Goal: Navigation & Orientation: Find specific page/section

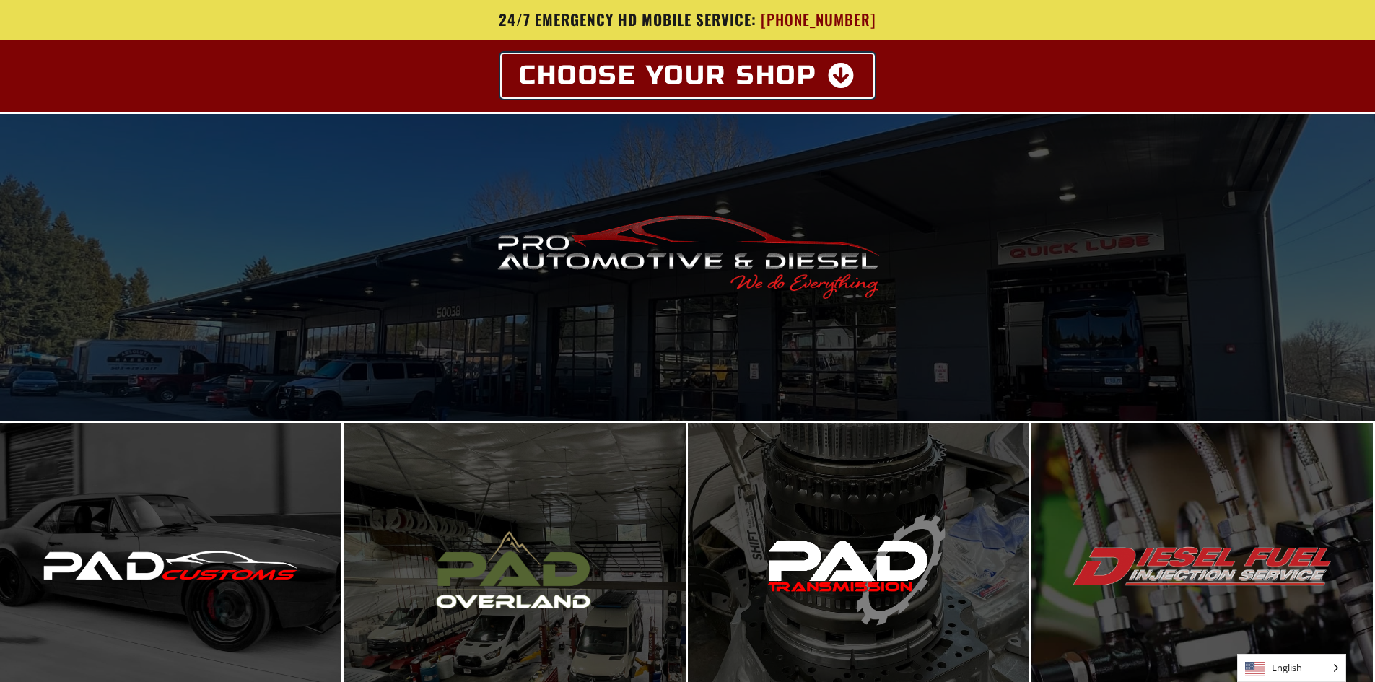
click at [846, 74] on icon at bounding box center [842, 76] width 28 height 26
click at [845, 74] on icon at bounding box center [842, 76] width 28 height 26
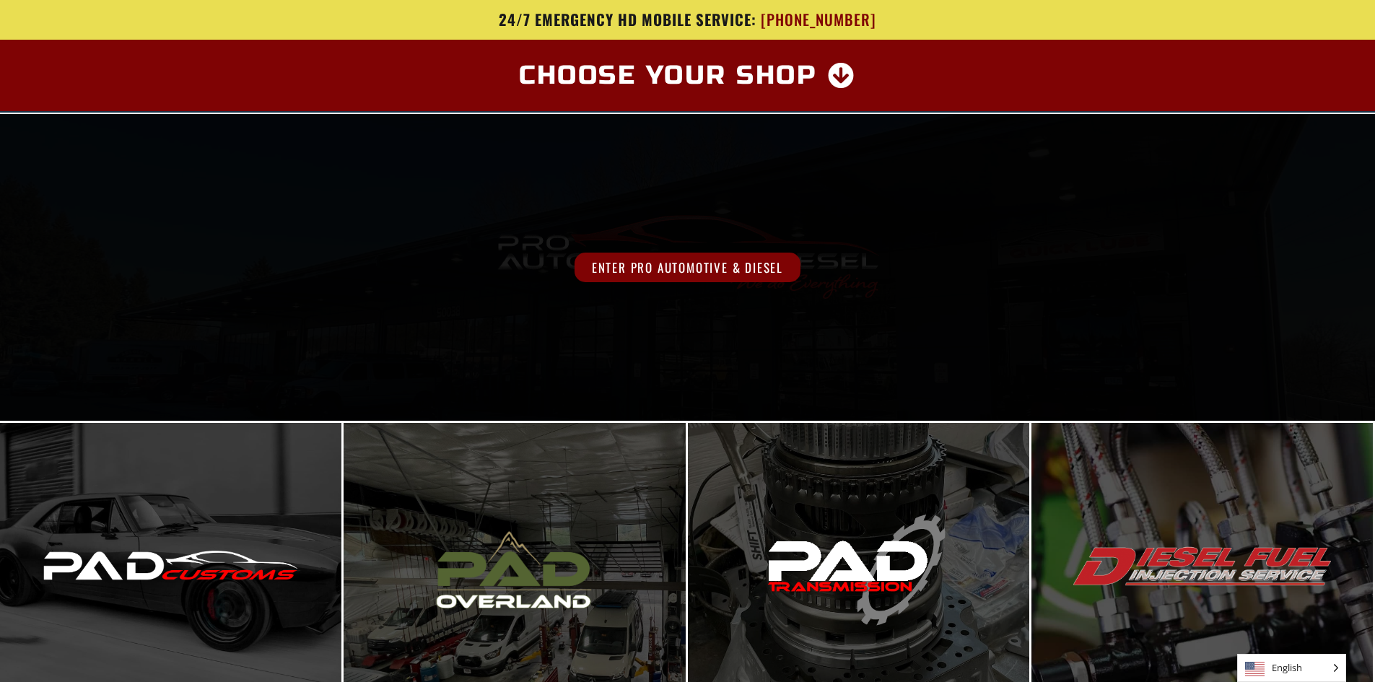
drag, startPoint x: 738, startPoint y: 258, endPoint x: 763, endPoint y: 274, distance: 30.2
click at [738, 258] on span "Enter Pro Automotive & Diesel" at bounding box center [688, 268] width 226 height 30
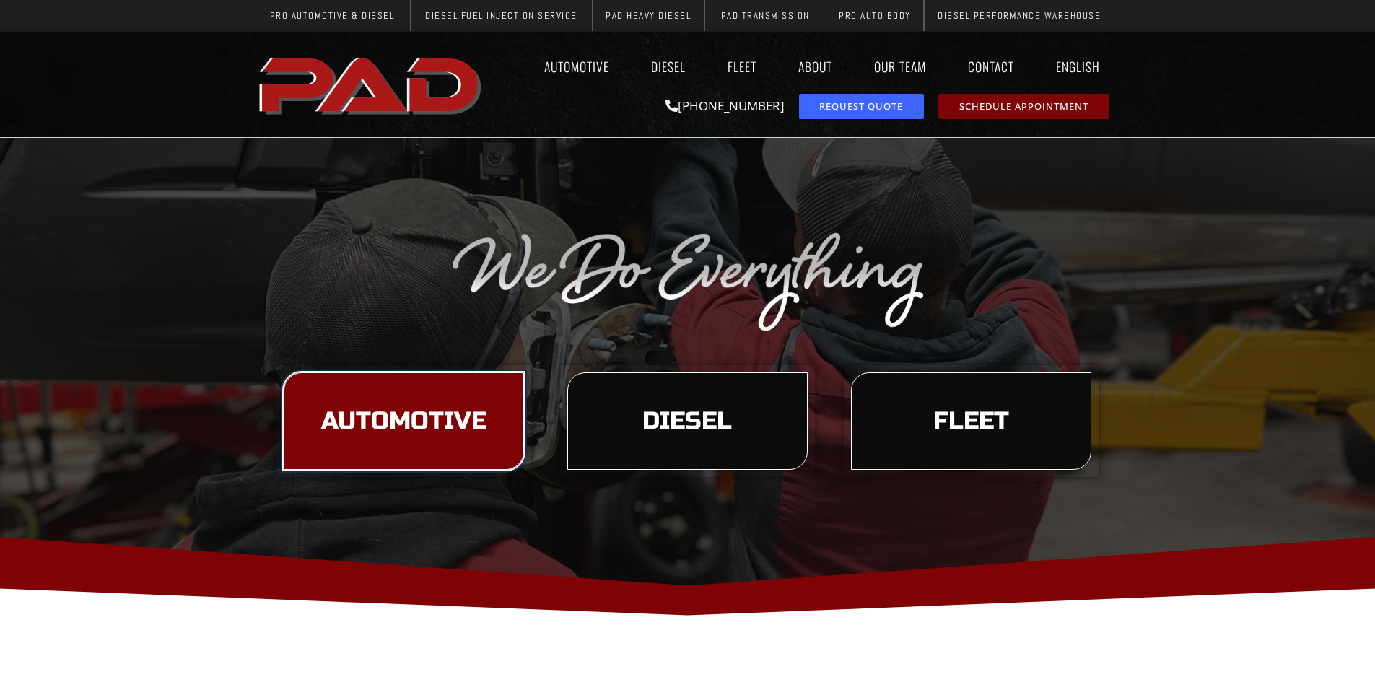
click at [442, 425] on span "Automotive" at bounding box center [403, 421] width 165 height 25
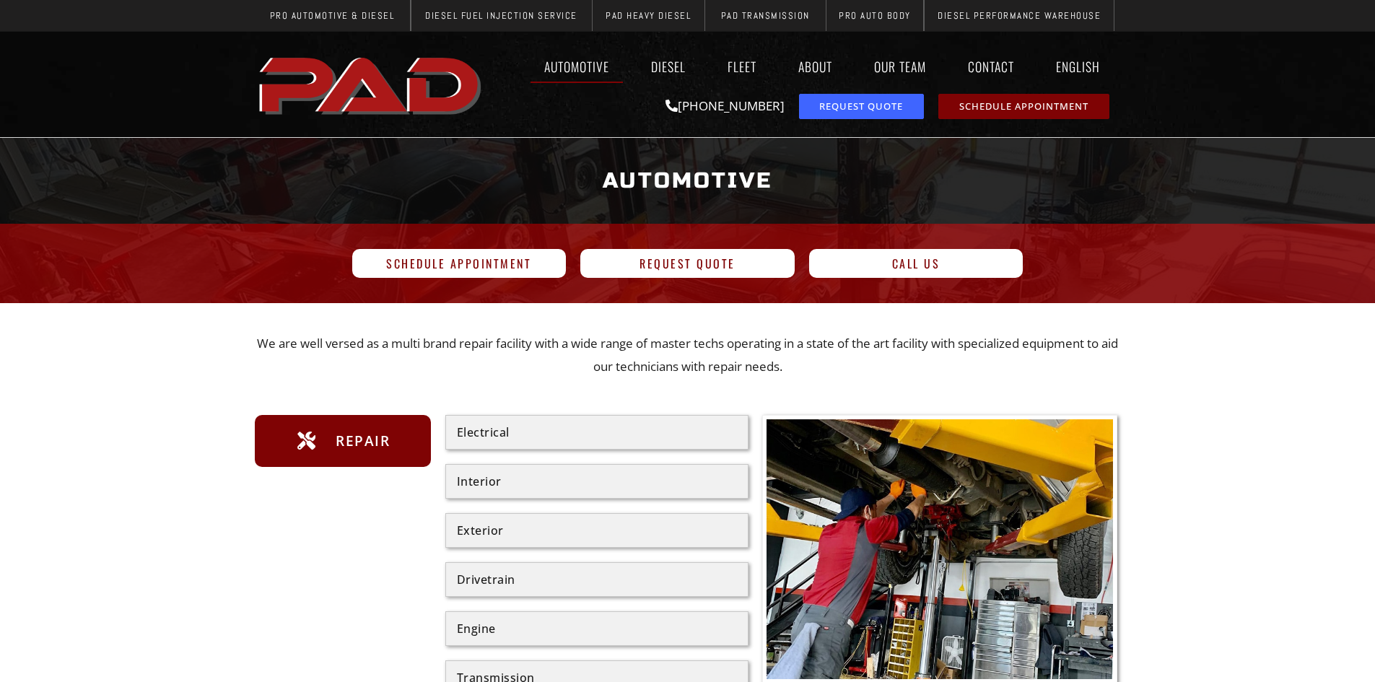
drag, startPoint x: 0, startPoint y: 0, endPoint x: 1198, endPoint y: 369, distance: 1253.3
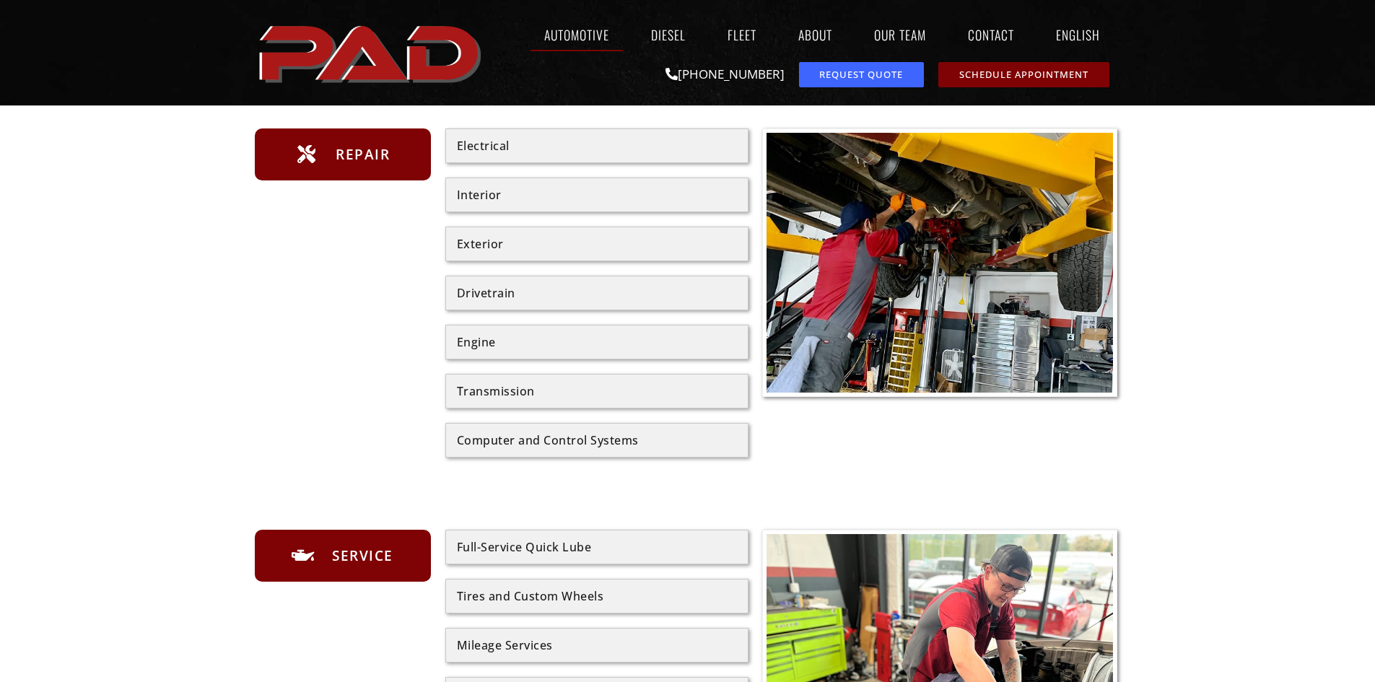
scroll to position [287, 0]
click at [560, 594] on div "Tires and Custom Wheels" at bounding box center [597, 596] width 280 height 12
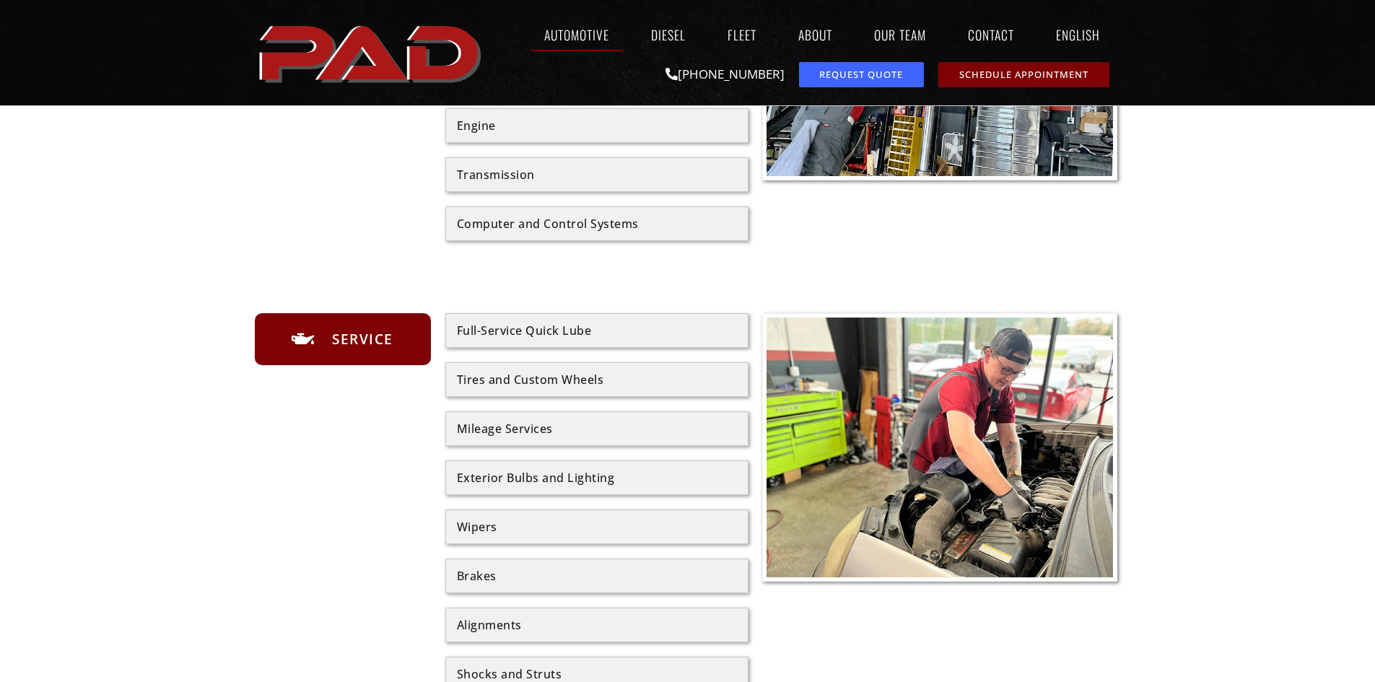
scroll to position [504, 0]
click at [510, 379] on div "Tires and Custom Wheels" at bounding box center [597, 379] width 280 height 12
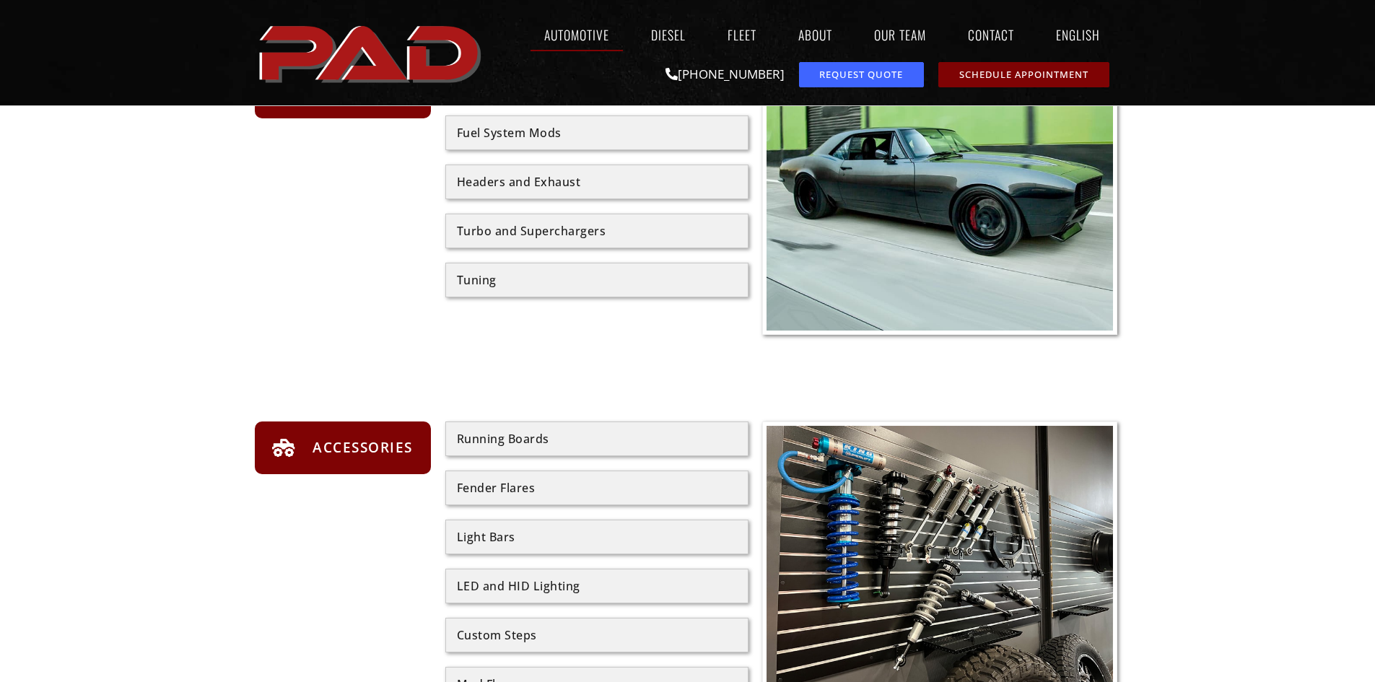
scroll to position [1298, 0]
click at [354, 447] on span "Accessories" at bounding box center [361, 448] width 104 height 23
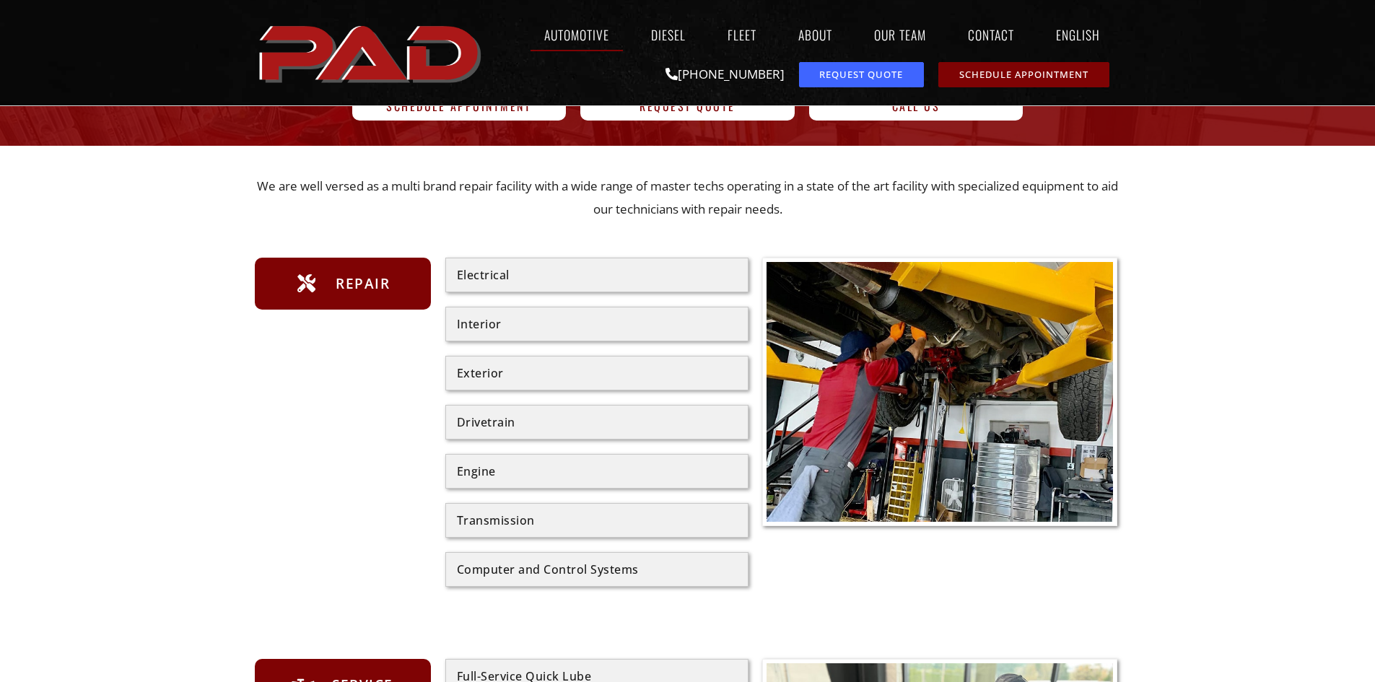
scroll to position [0, 0]
